Goal: Transaction & Acquisition: Purchase product/service

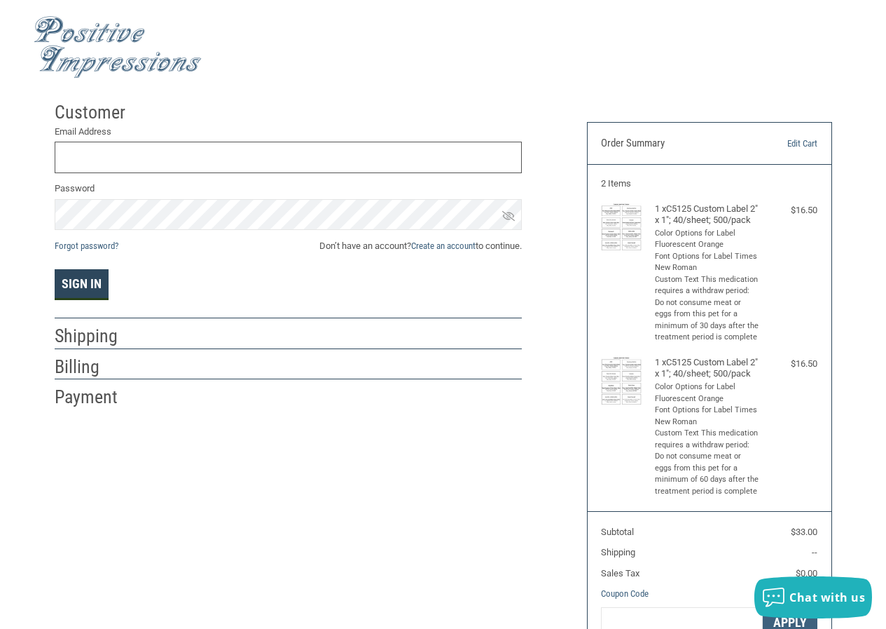
type input "[EMAIL_ADDRESS][DOMAIN_NAME]"
click at [87, 287] on button "Sign In" at bounding box center [82, 284] width 54 height 31
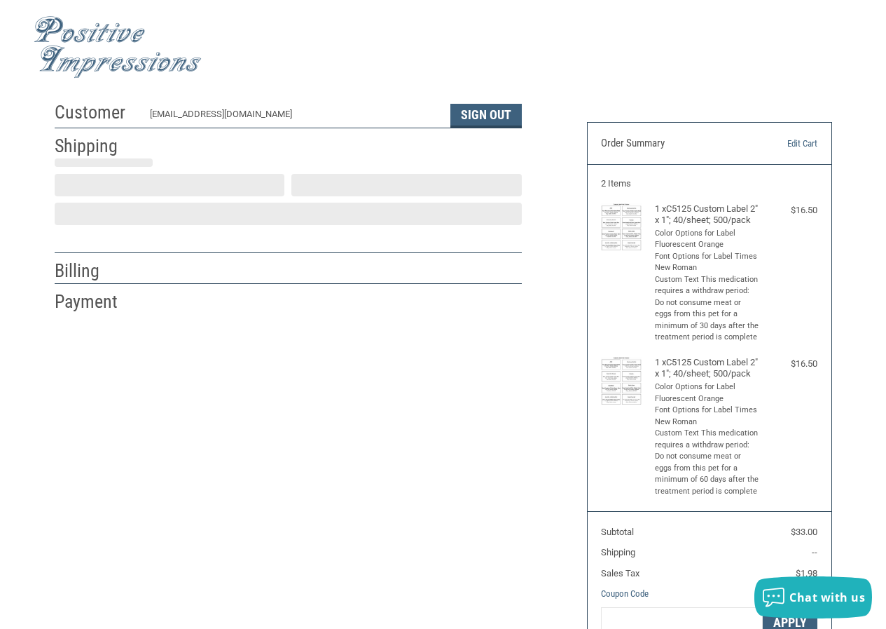
scroll to position [3, 0]
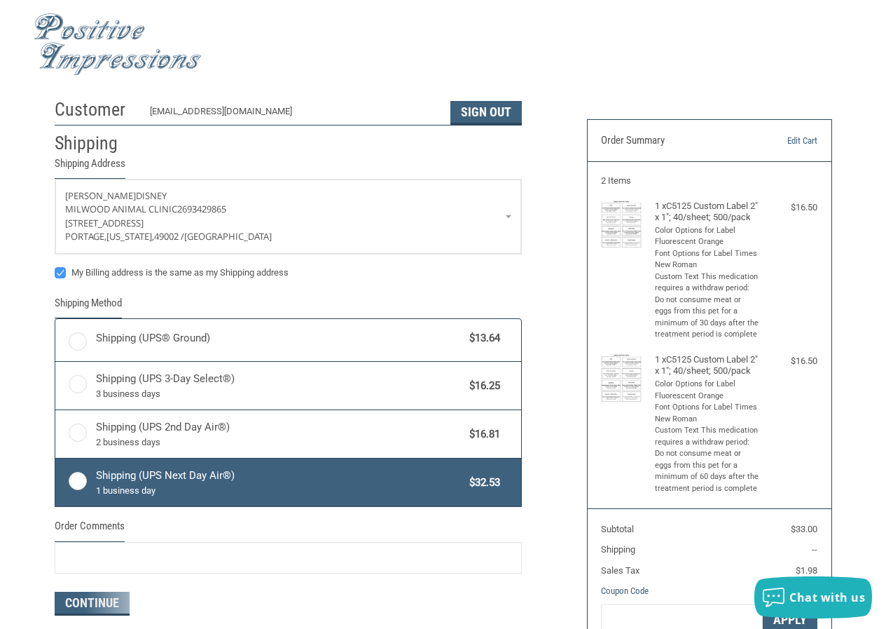
radio input "true"
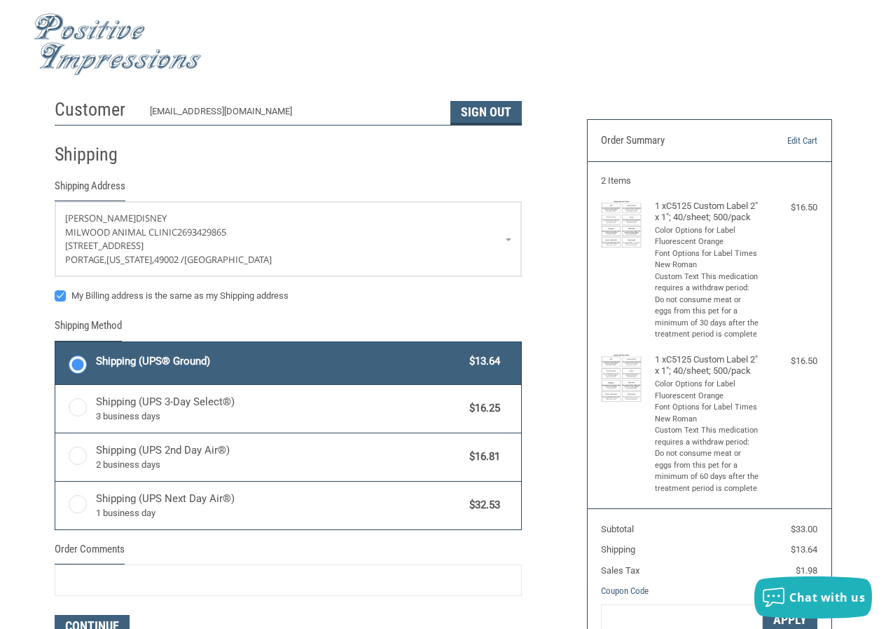
click at [85, 362] on label "Shipping (UPS® Ground) $13.64" at bounding box center [288, 363] width 466 height 42
click at [56, 344] on input "Shipping (UPS® Ground) $13.64" at bounding box center [55, 343] width 1 height 1
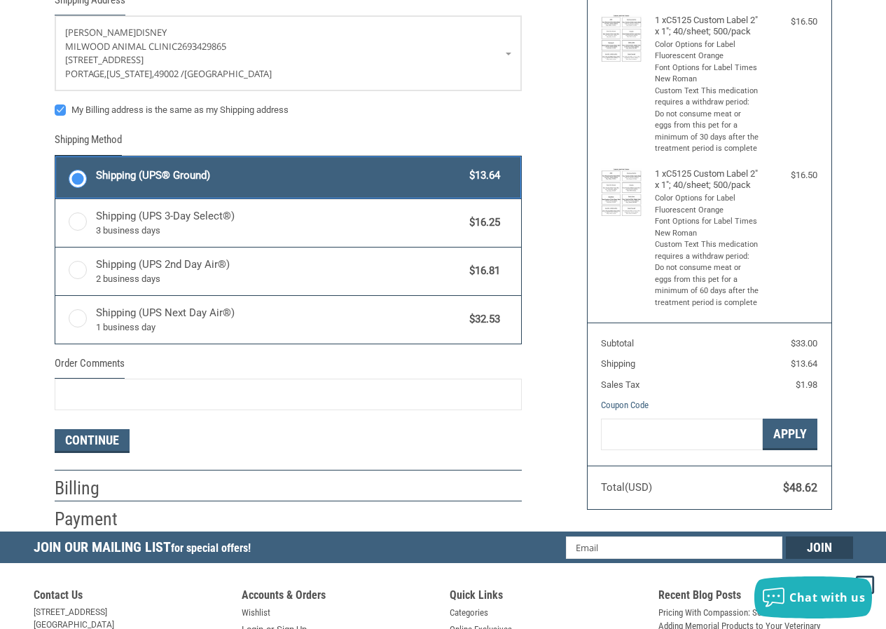
scroll to position [213, 0]
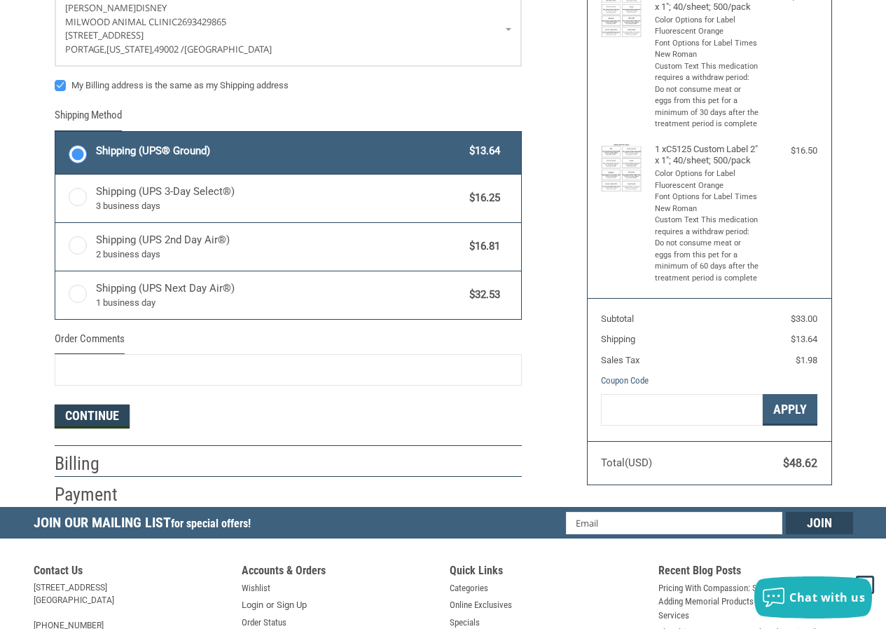
click at [97, 417] on button "Continue" at bounding box center [92, 416] width 75 height 24
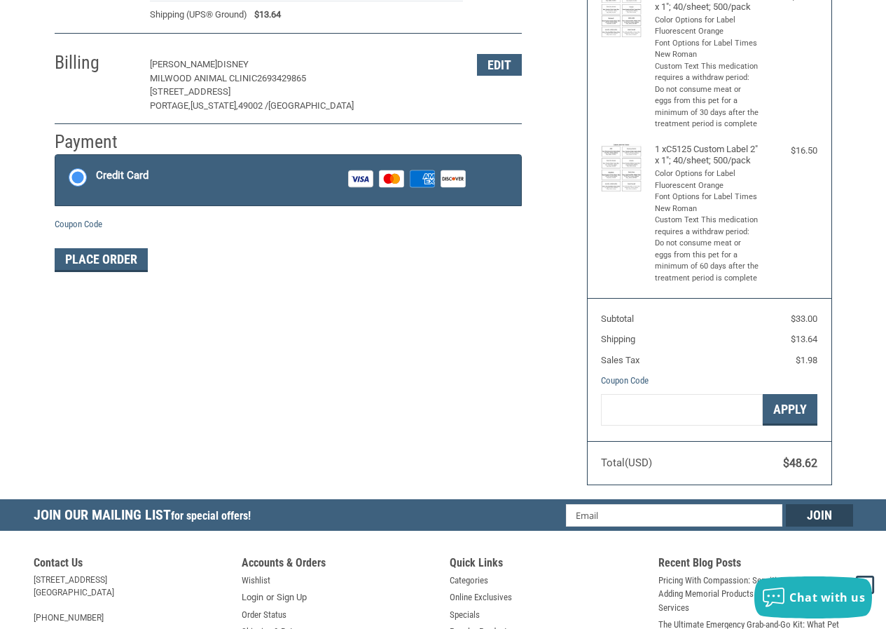
scroll to position [212, 0]
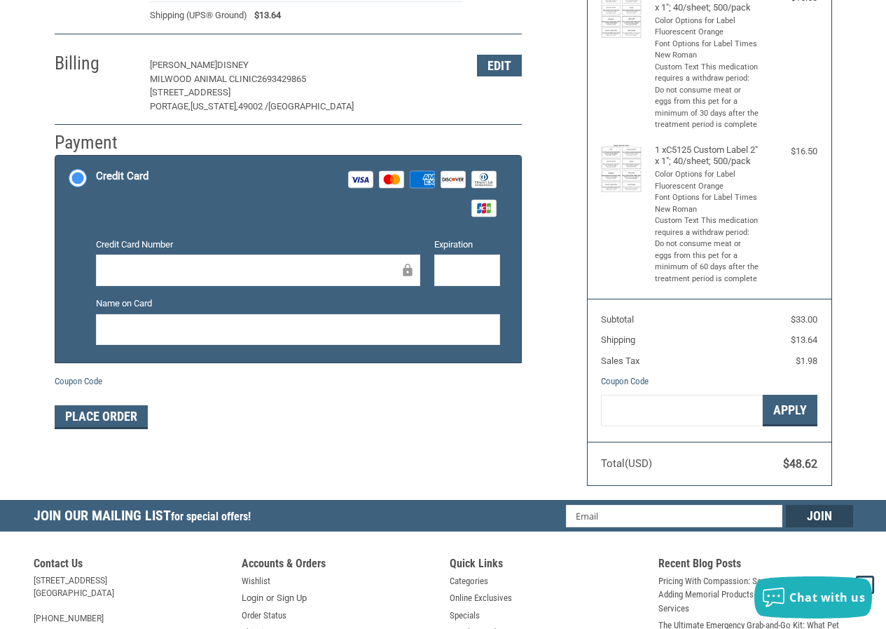
click at [133, 261] on div at bounding box center [258, 270] width 324 height 32
click at [440, 268] on div at bounding box center [467, 270] width 67 height 32
click at [443, 269] on div at bounding box center [467, 270] width 67 height 32
click at [390, 445] on div "Customer [EMAIL_ADDRESS][DOMAIN_NAME] Sign Out Shipping [PERSON_NAME] MILWOOD A…" at bounding box center [310, 163] width 533 height 563
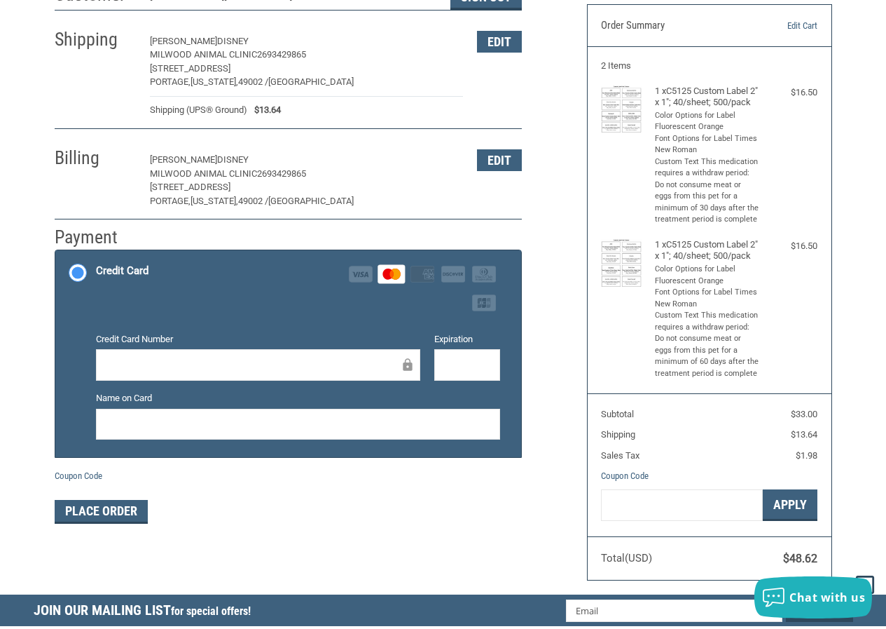
scroll to position [142, 0]
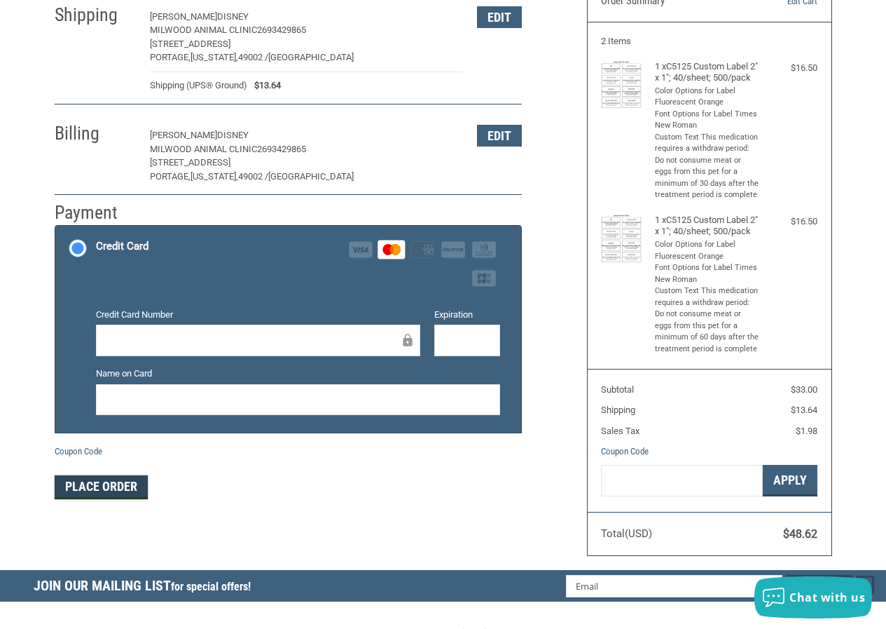
click at [124, 495] on button "Place Order" at bounding box center [101, 487] width 93 height 24
